Goal: Check status: Check status

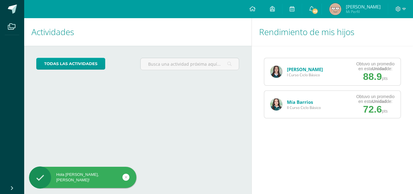
click at [281, 73] on img at bounding box center [277, 72] width 12 height 12
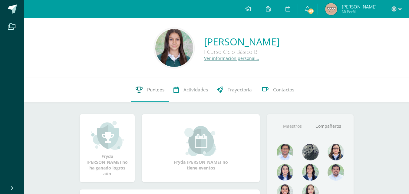
click at [143, 88] on link "Punteos" at bounding box center [150, 90] width 38 height 24
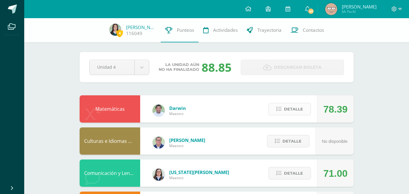
click at [292, 108] on span "Detalle" at bounding box center [293, 109] width 19 height 11
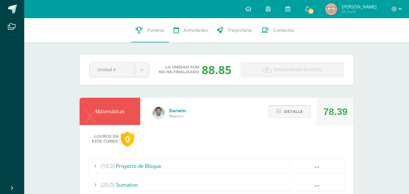
click at [286, 109] on span "Detalle" at bounding box center [293, 111] width 19 height 11
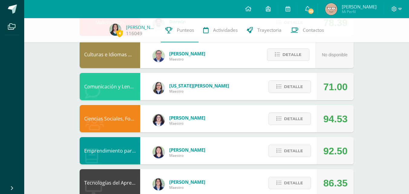
scroll to position [87, 0]
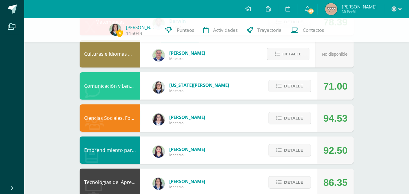
click at [298, 79] on div "Detalle" at bounding box center [288, 85] width 58 height 27
click at [289, 85] on span "Detalle" at bounding box center [293, 86] width 19 height 11
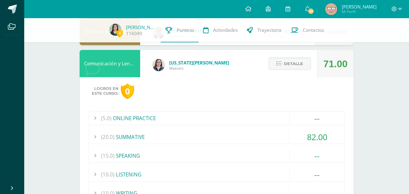
scroll to position [103, 0]
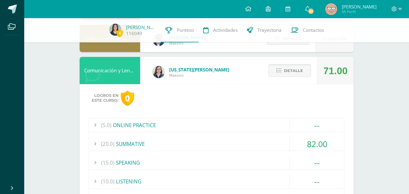
click at [298, 71] on span "Detalle" at bounding box center [293, 70] width 19 height 11
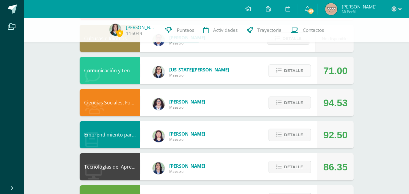
click at [282, 74] on button "Detalle" at bounding box center [289, 70] width 42 height 12
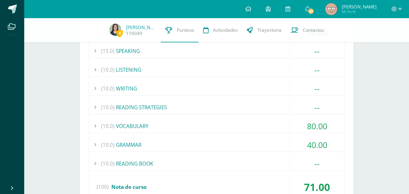
scroll to position [228, 0]
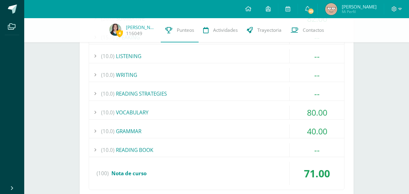
click at [219, 131] on div "(10.0) GRAMMAR" at bounding box center [216, 131] width 255 height 14
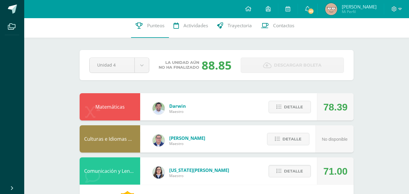
scroll to position [0, 0]
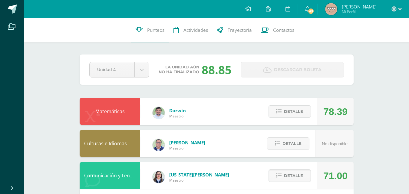
click at [281, 176] on icon at bounding box center [278, 175] width 5 height 5
